Goal: Information Seeking & Learning: Learn about a topic

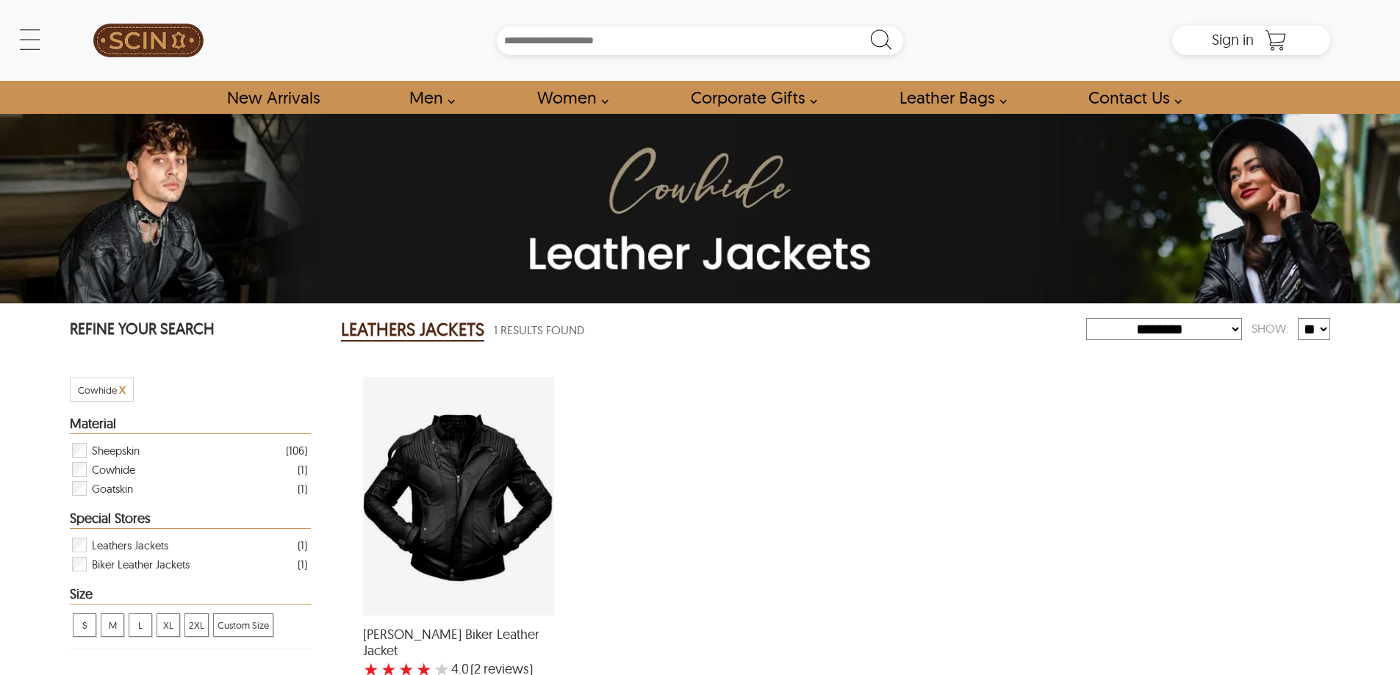
select select "********"
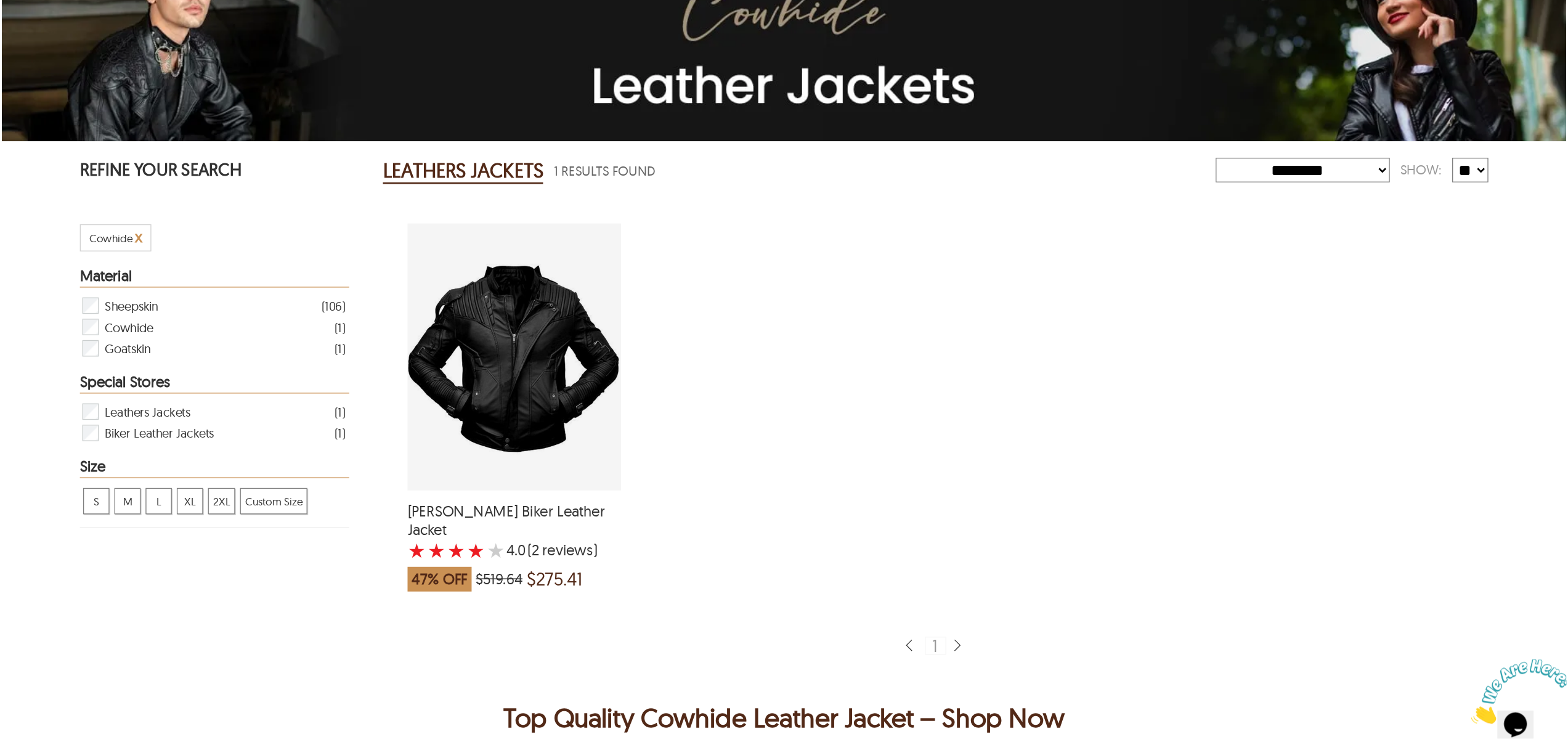
scroll to position [308, 0]
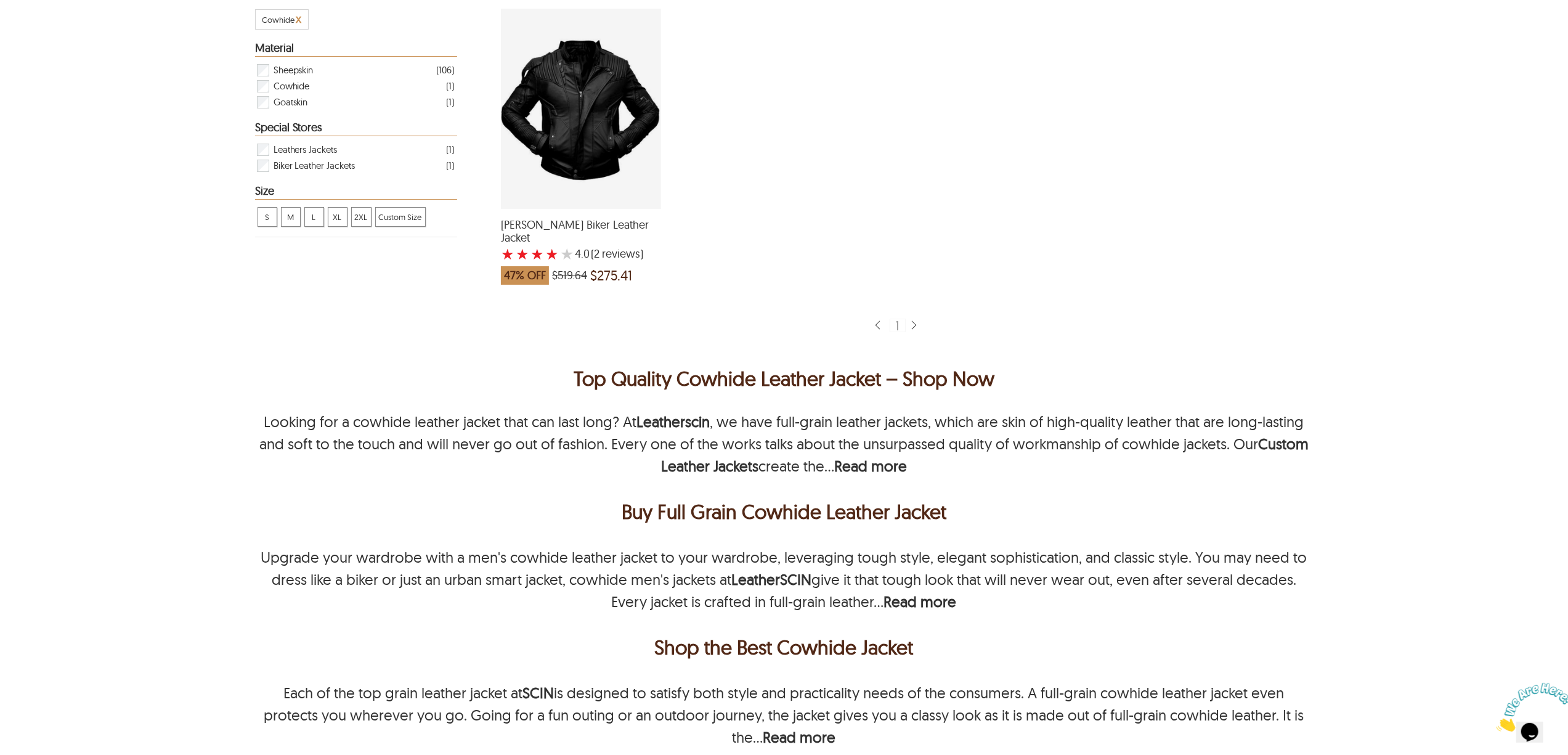
click at [809, 284] on div "Asher Biker Leather Jacket ★ ★ ★ ★ ★ 4.0 (2 reviews ) 47% OFF $519.64 $275.41" at bounding box center [897, 150] width 830 height 307
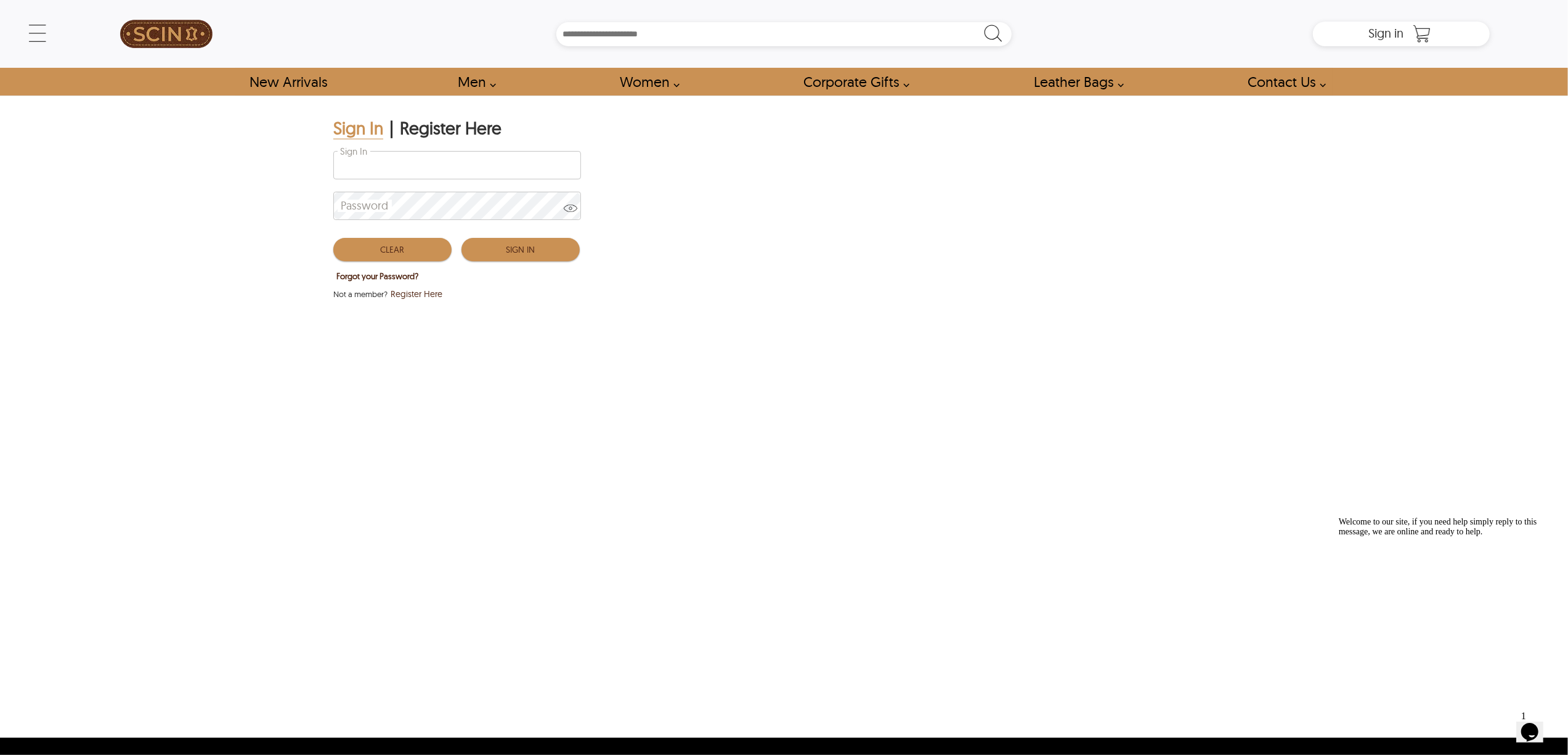
type input "**********"
click at [414, 245] on button "Clear" at bounding box center [392, 250] width 118 height 23
click at [456, 180] on div "Sign In" at bounding box center [457, 168] width 247 height 40
click at [449, 170] on input "Sign In" at bounding box center [457, 165] width 247 height 27
type input "**********"
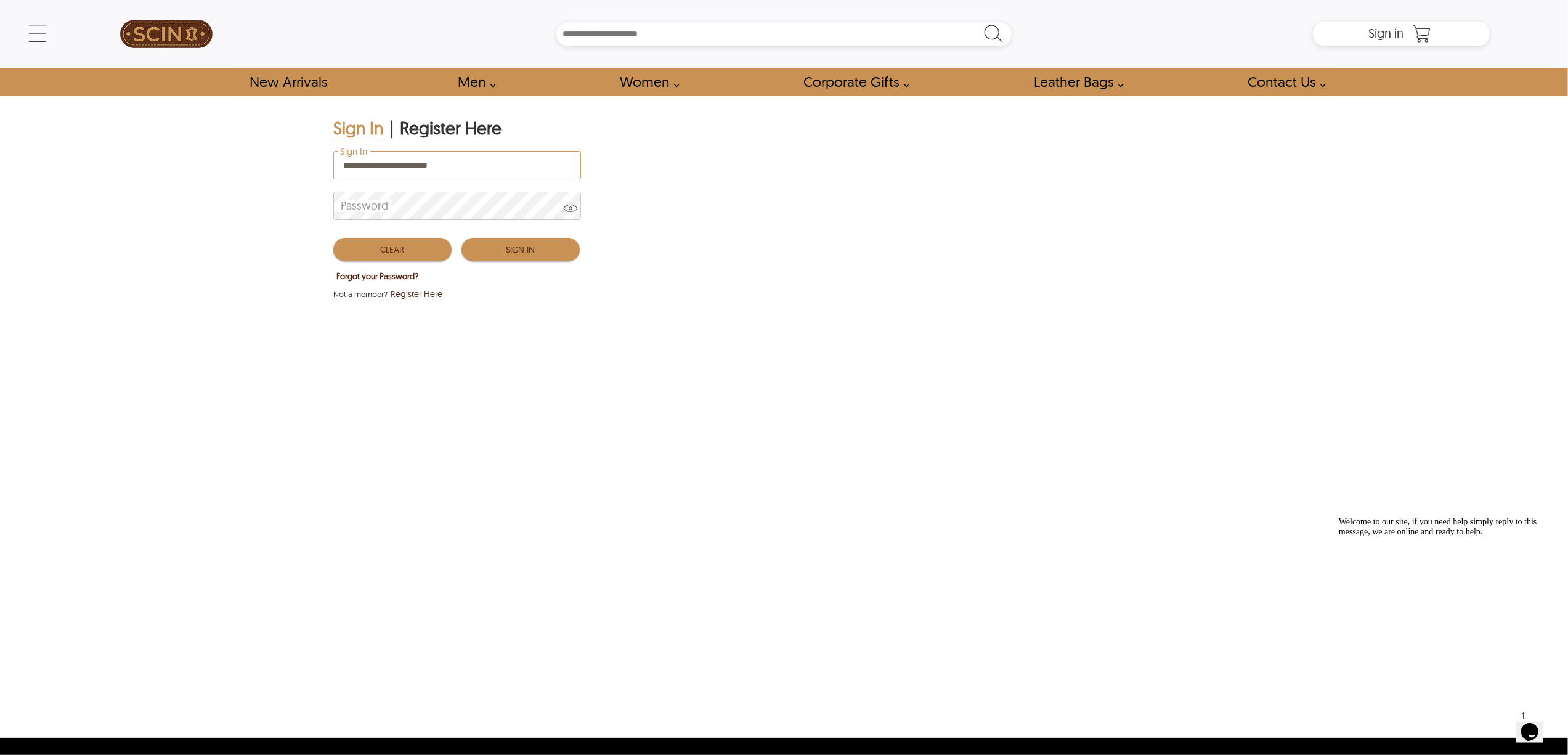
click at [496, 255] on button "Sign In" at bounding box center [520, 250] width 118 height 23
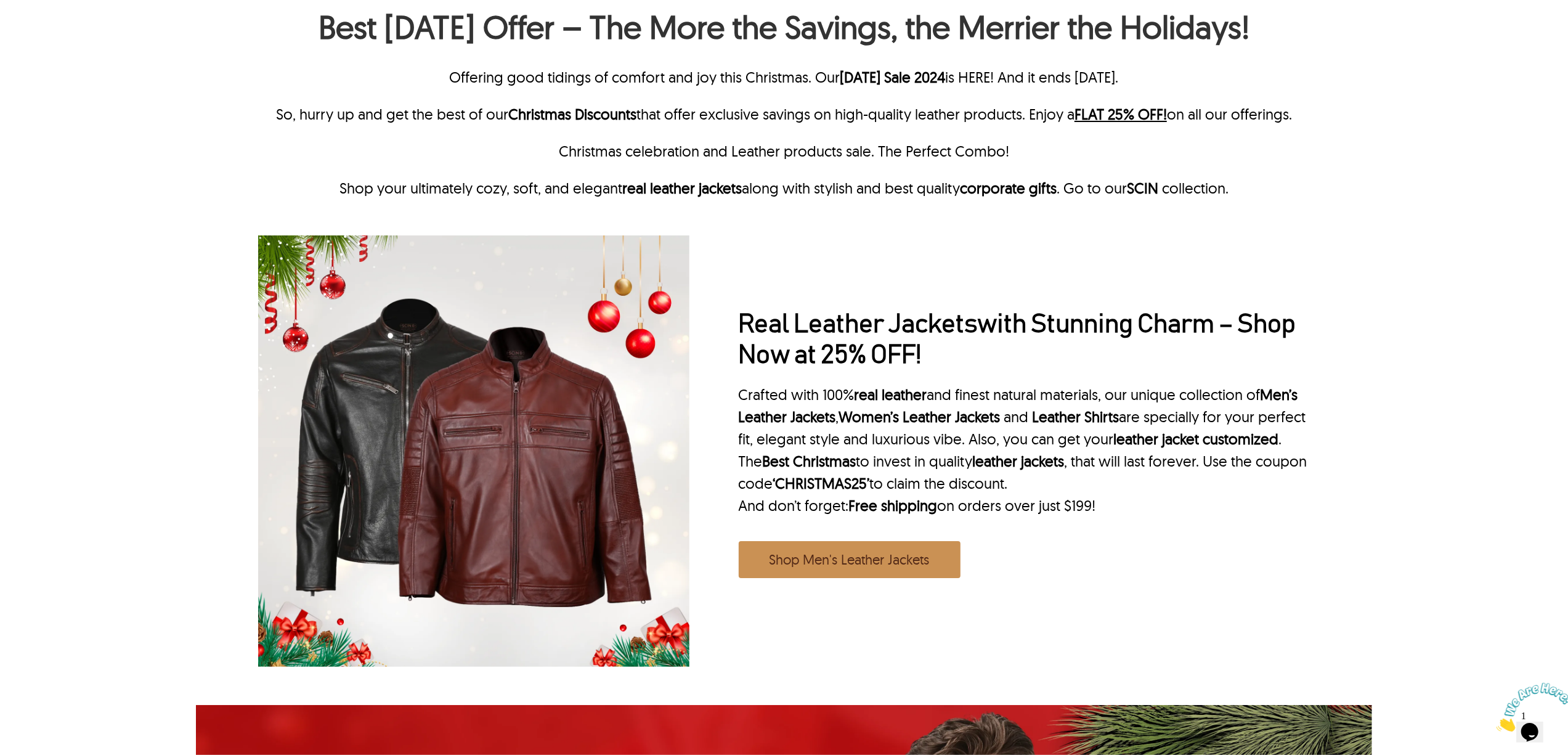
scroll to position [657, 0]
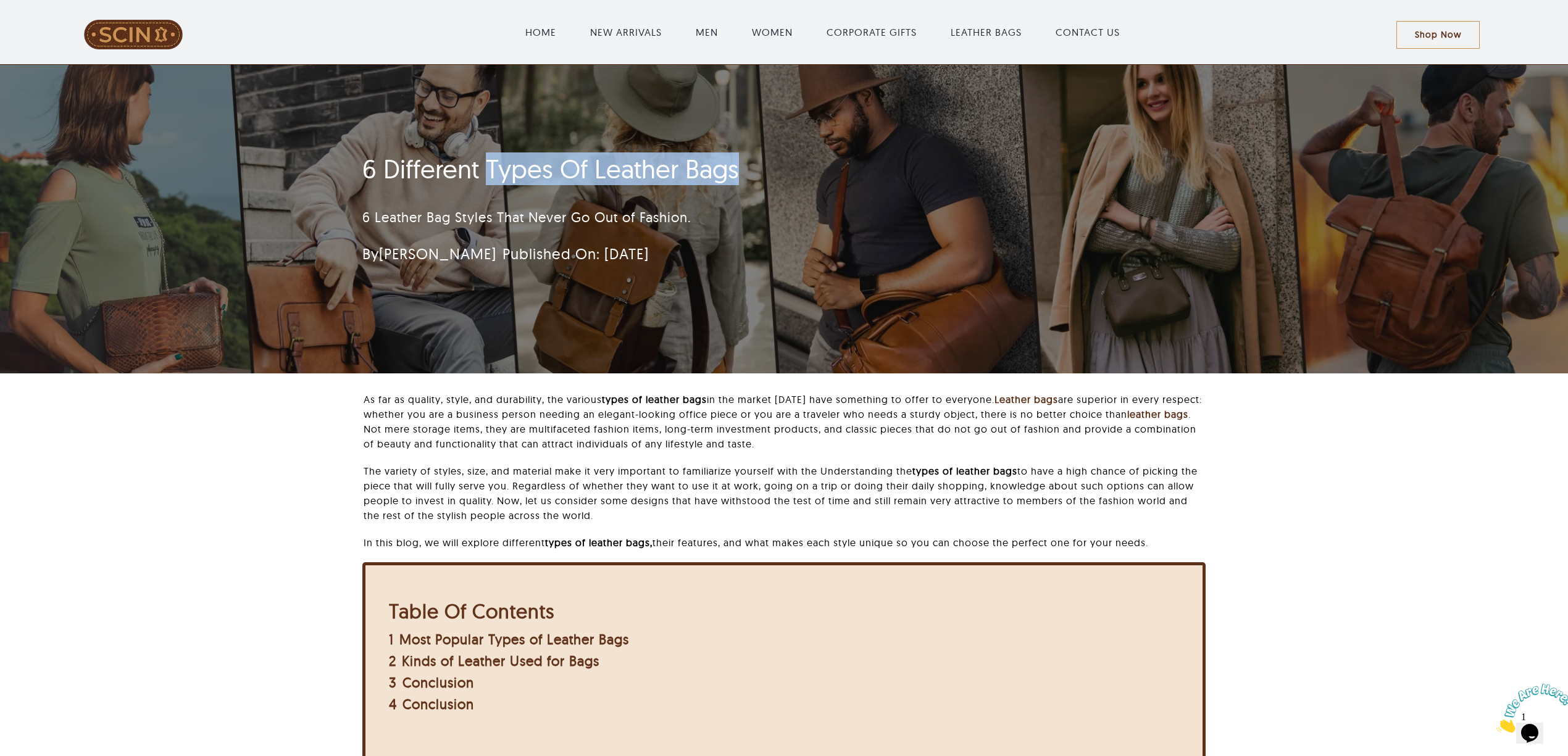
drag, startPoint x: 483, startPoint y: 171, endPoint x: 768, endPoint y: 152, distance: 285.6
click at [768, 152] on div "6 Different Types Of Leather Bags 6 Leather Bag Styles That Never Go Out of Fas…" at bounding box center [711, 213] width 697 height 131
click at [760, 152] on div "6 Different Types Of Leather Bags 6 Leather Bag Styles That Never Go Out of Fas…" at bounding box center [711, 213] width 697 height 131
drag, startPoint x: 746, startPoint y: 164, endPoint x: 487, endPoint y: 176, distance: 259.3
click at [487, 176] on h1 "6 Different Types Of Leather Bags" at bounding box center [711, 169] width 697 height 31
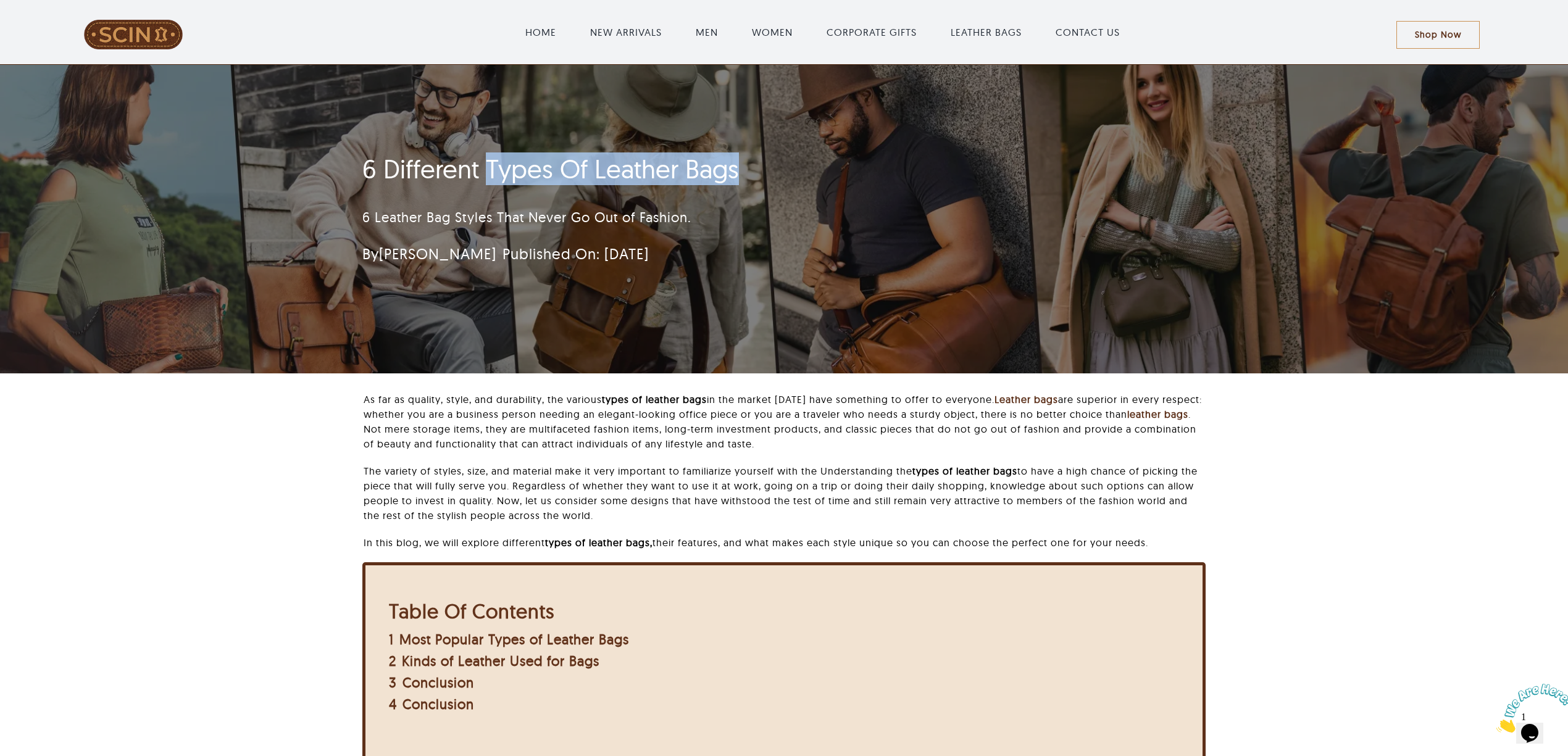
copy h1 "Types Of Leather Bags"
click at [1356, 444] on div "As far as quality, style, and durability, the various types of leather bags in …" at bounding box center [784, 586] width 1439 height 389
drag, startPoint x: 381, startPoint y: 168, endPoint x: 939, endPoint y: 168, distance: 558.0
click at [939, 168] on h1 "6 Different Types Of Leather Bags" at bounding box center [711, 169] width 697 height 31
click at [371, 168] on h1 "6 Different Types Of Leather Bags" at bounding box center [711, 169] width 697 height 31
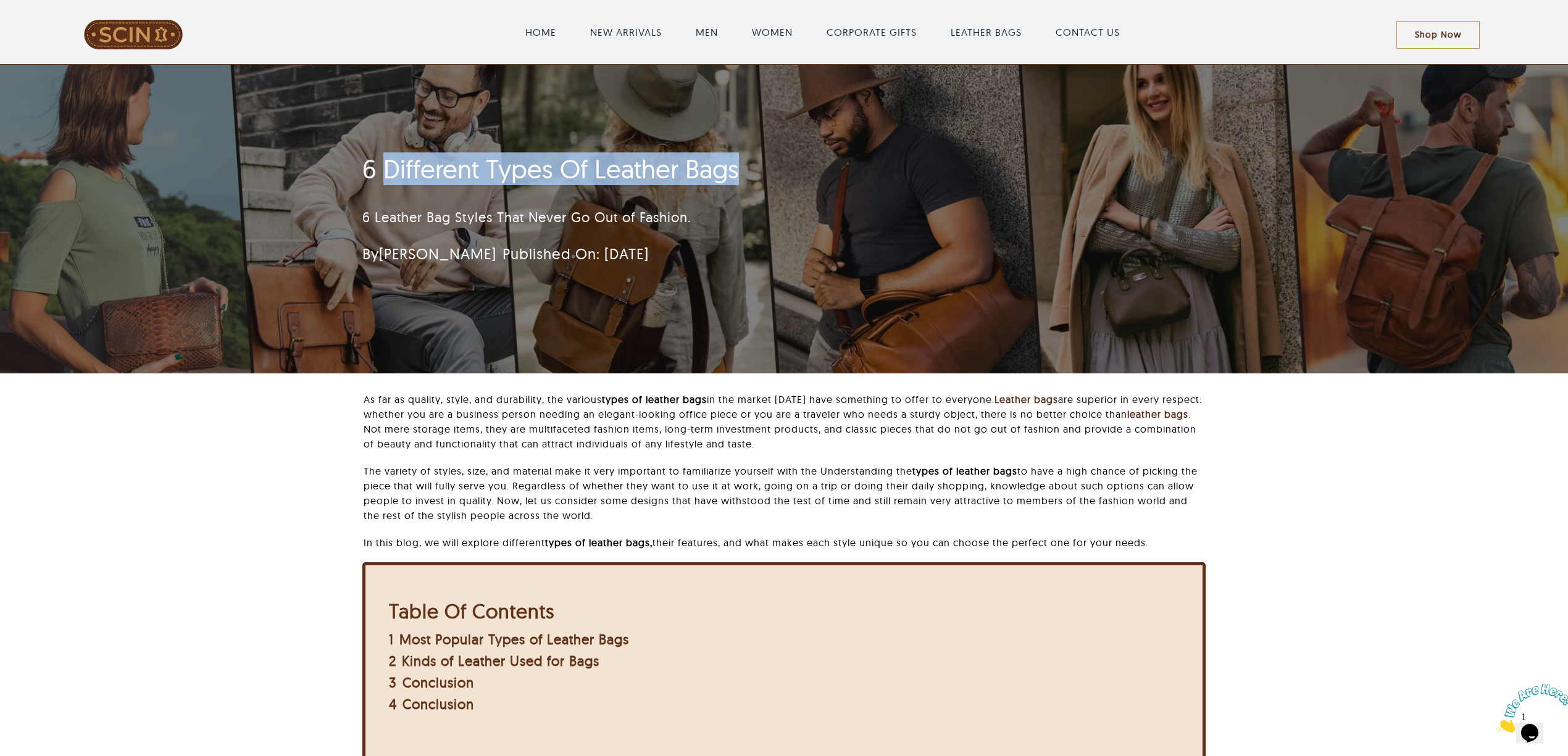
drag, startPoint x: 386, startPoint y: 162, endPoint x: 879, endPoint y: 164, distance: 493.0
click at [879, 164] on h1 "6 Different Types Of Leather Bags" at bounding box center [711, 169] width 697 height 31
copy h1 "Different Types Of Leather Bags"
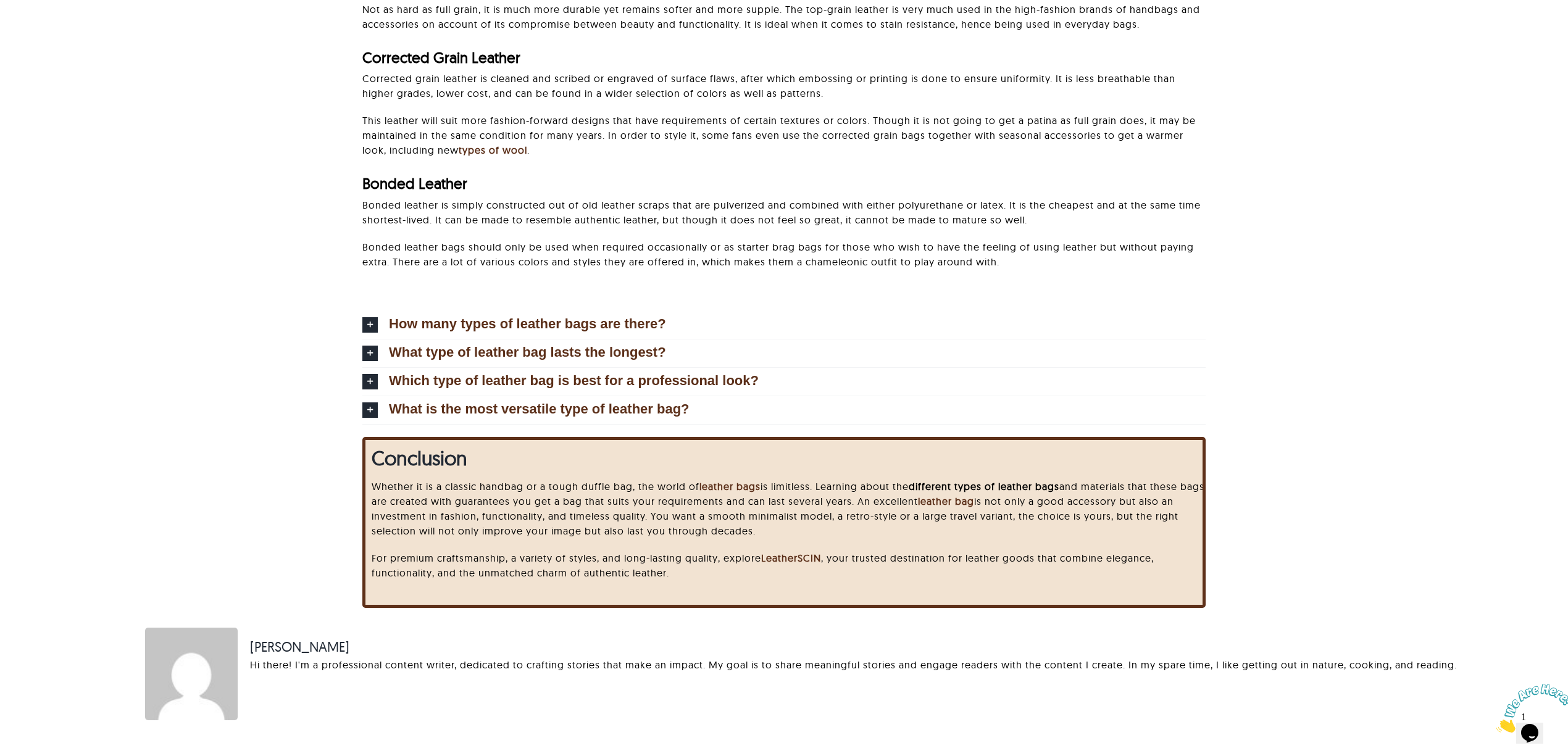
scroll to position [3457, 0]
